Goal: Communication & Community: Answer question/provide support

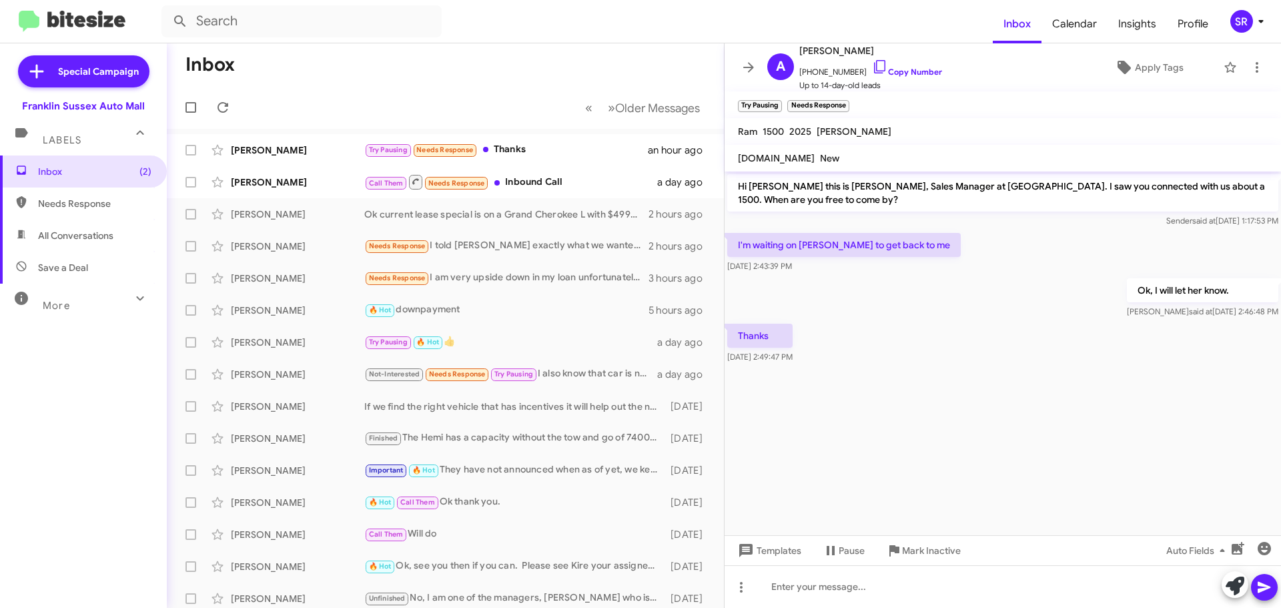
click at [96, 205] on span "Needs Response" at bounding box center [94, 203] width 113 height 13
type input "in:needs-response"
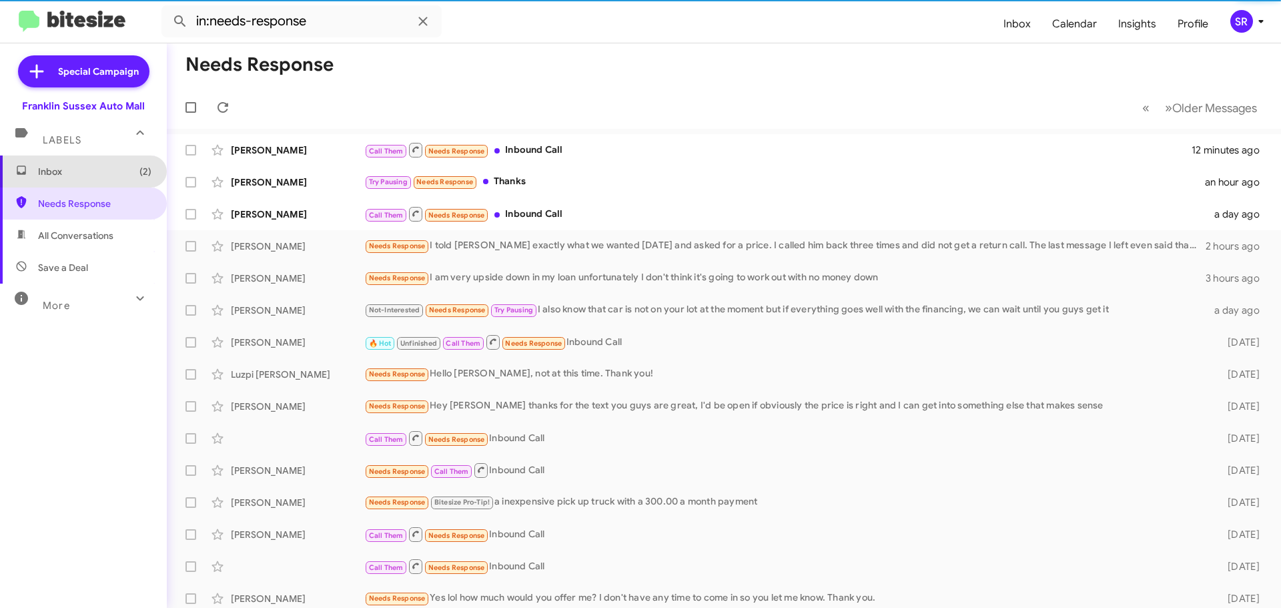
click at [83, 172] on span "Inbox (2)" at bounding box center [94, 171] width 113 height 13
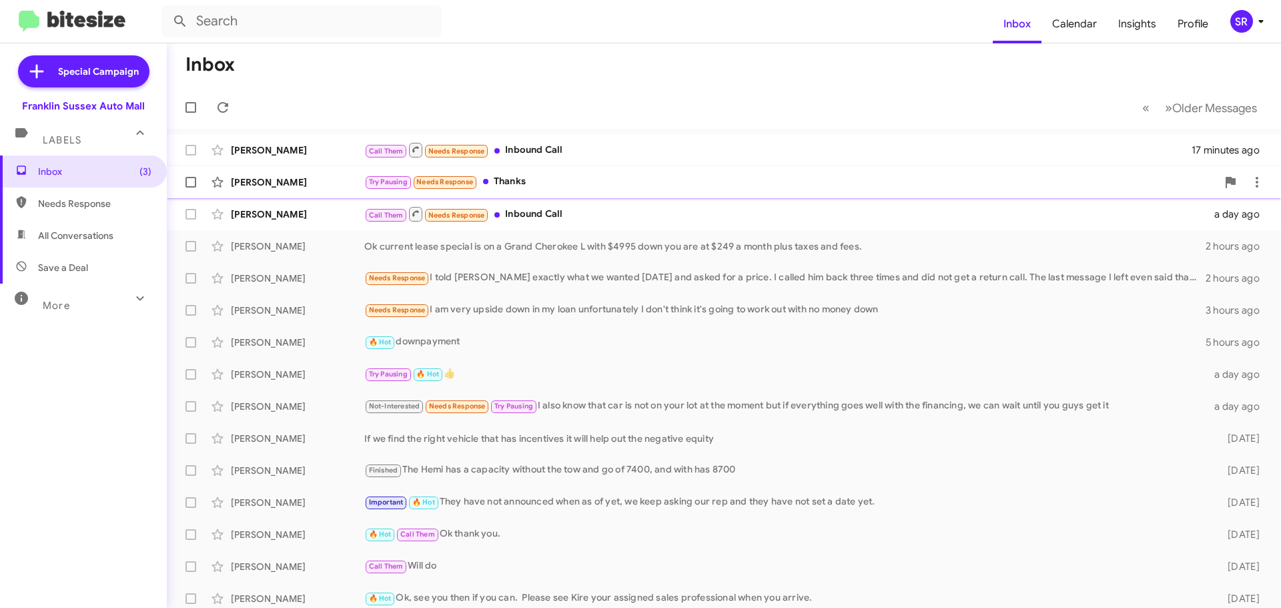
click at [512, 185] on div "Try Pausing Needs Response Thanks" at bounding box center [790, 181] width 853 height 15
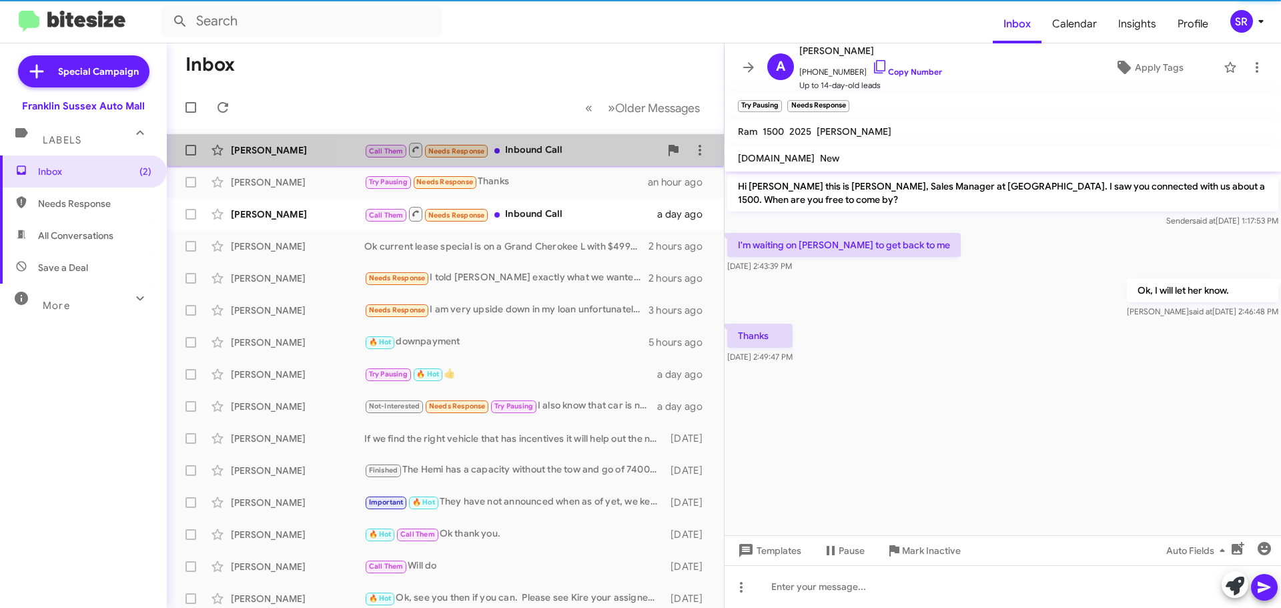
click at [526, 153] on div "Call Them Needs Response Inbound Call" at bounding box center [512, 149] width 296 height 17
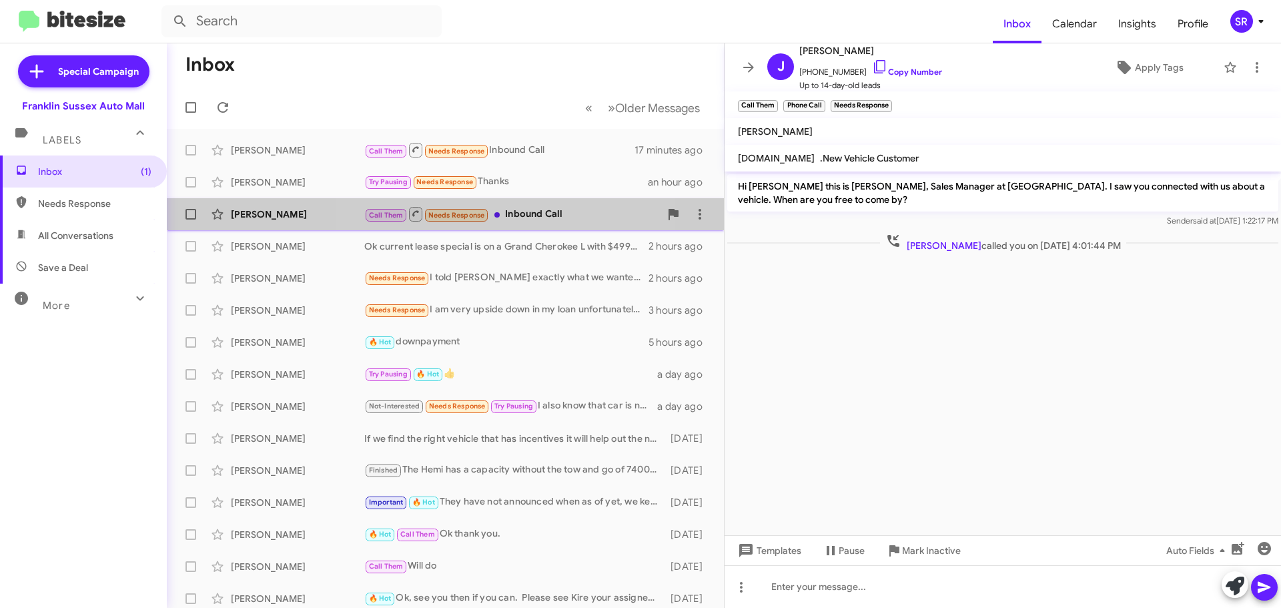
click at [498, 216] on span at bounding box center [496, 214] width 5 height 5
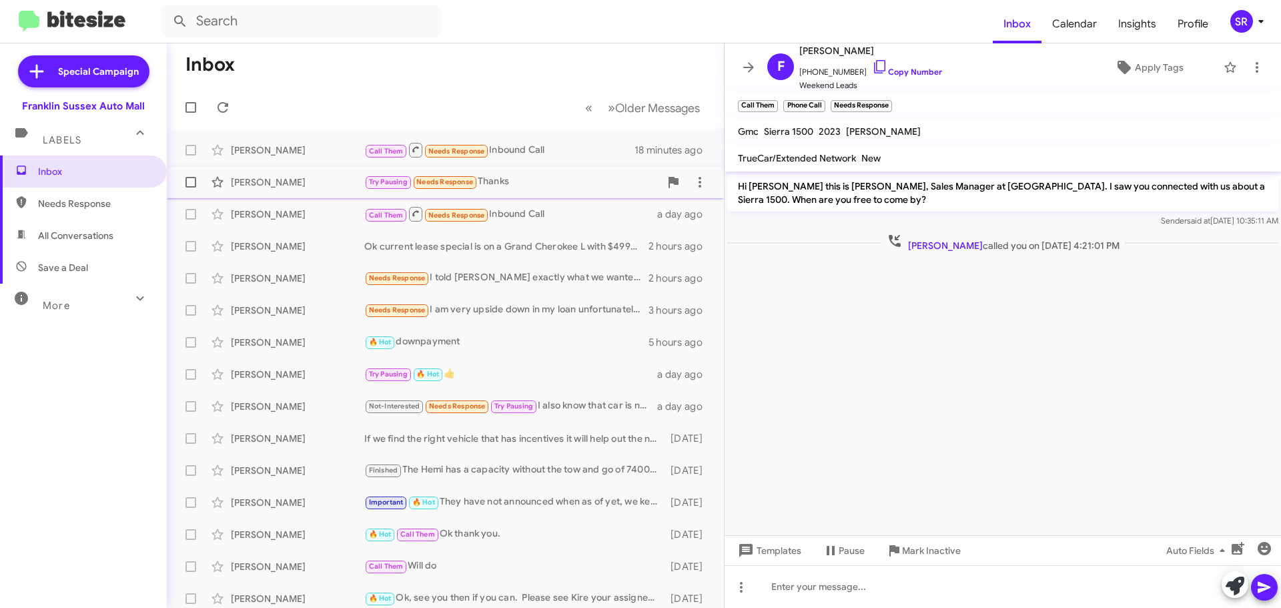
drag, startPoint x: 506, startPoint y: 151, endPoint x: 520, endPoint y: 178, distance: 29.8
click at [506, 151] on div "Call Them Needs Response Inbound Call" at bounding box center [499, 149] width 270 height 17
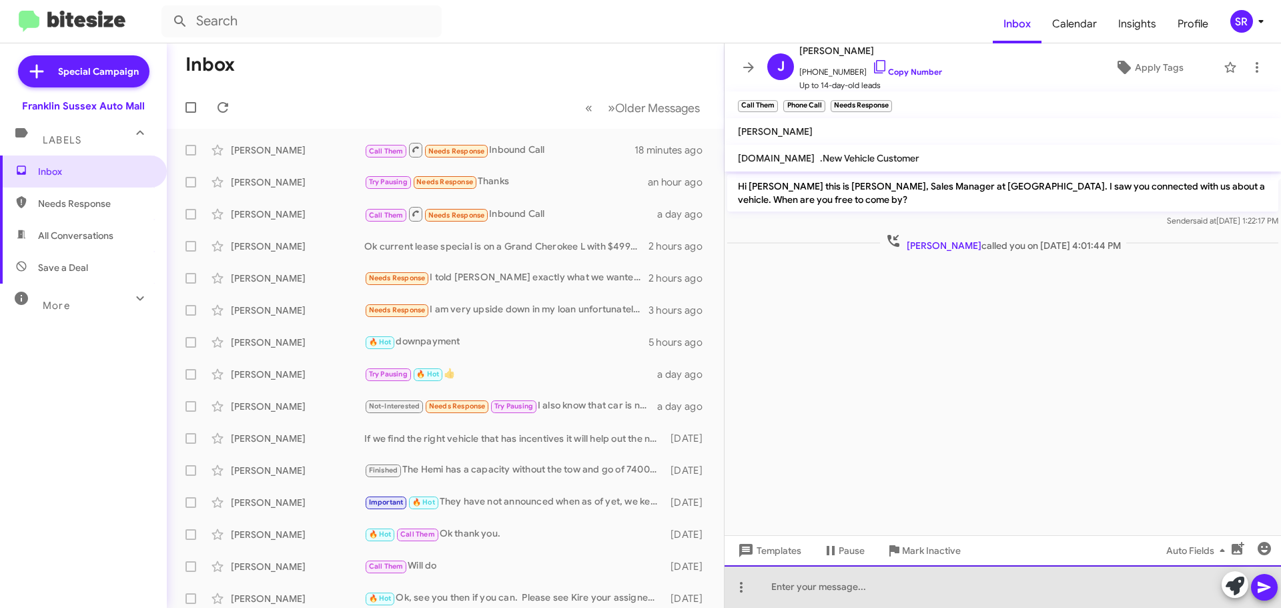
click at [825, 586] on div at bounding box center [1003, 586] width 556 height 43
